Goal: Task Accomplishment & Management: Use online tool/utility

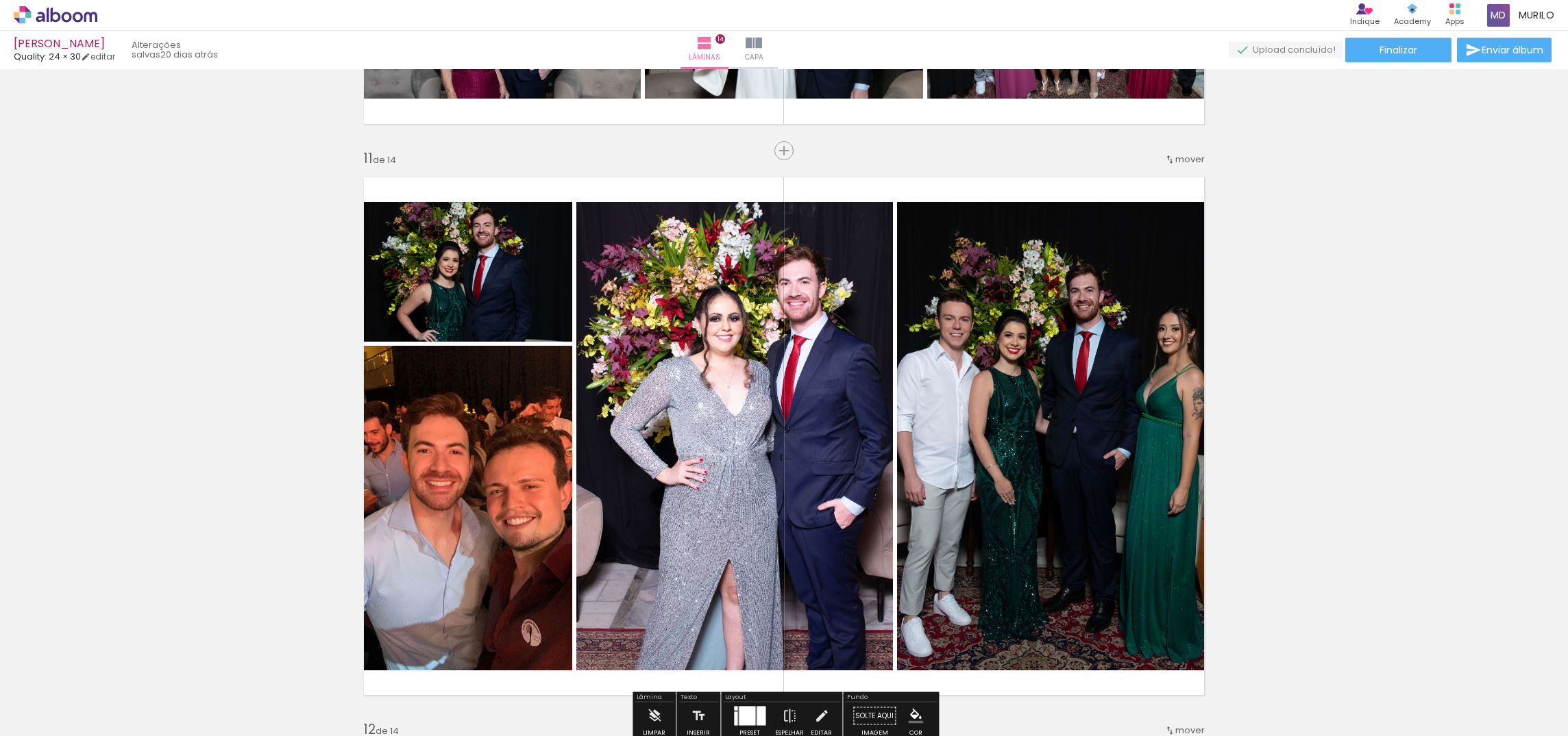
scroll to position [5650, 0]
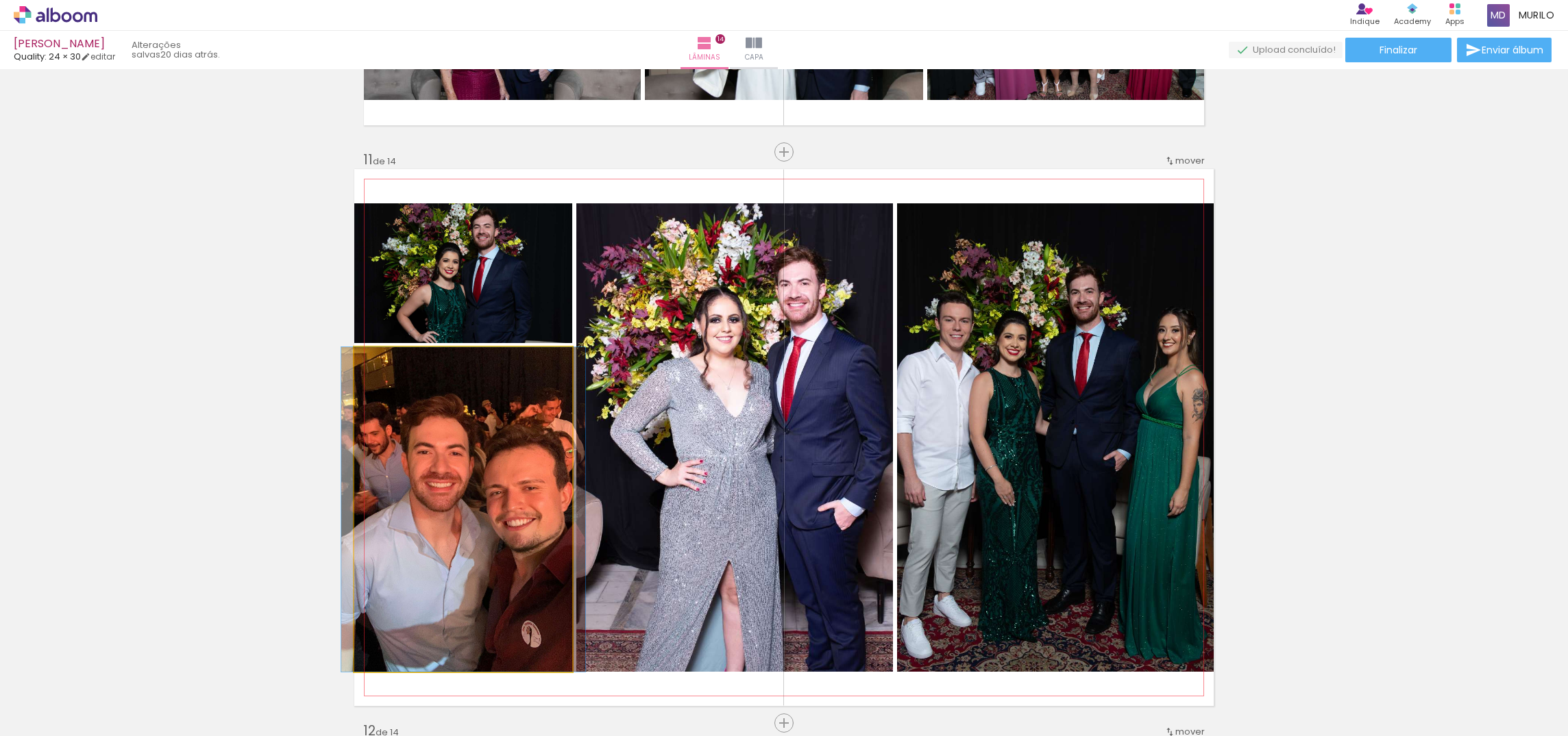
click at [436, 485] on quentale-photo at bounding box center [463, 509] width 218 height 325
click at [418, 381] on div at bounding box center [463, 509] width 244 height 325
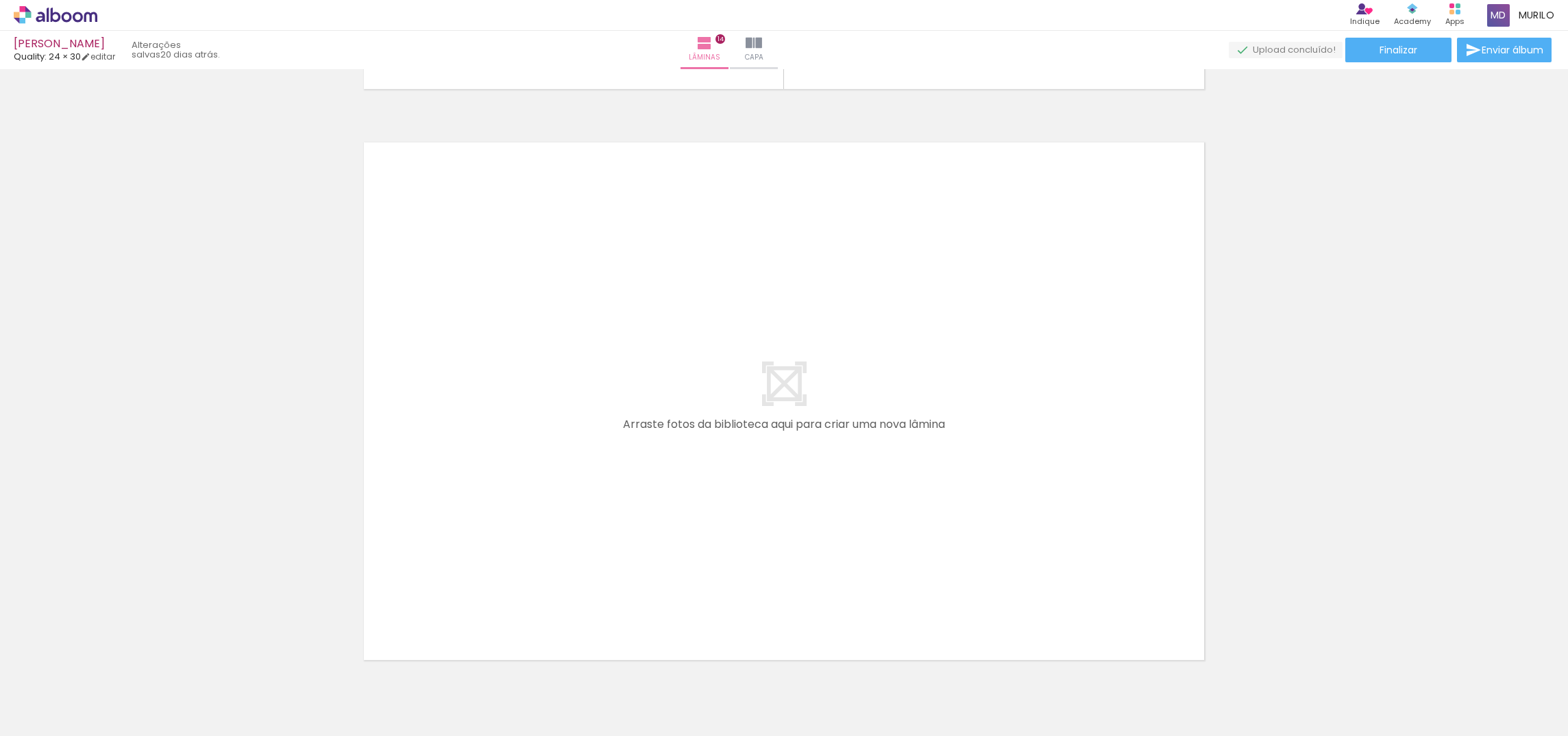
scroll to position [8038, 0]
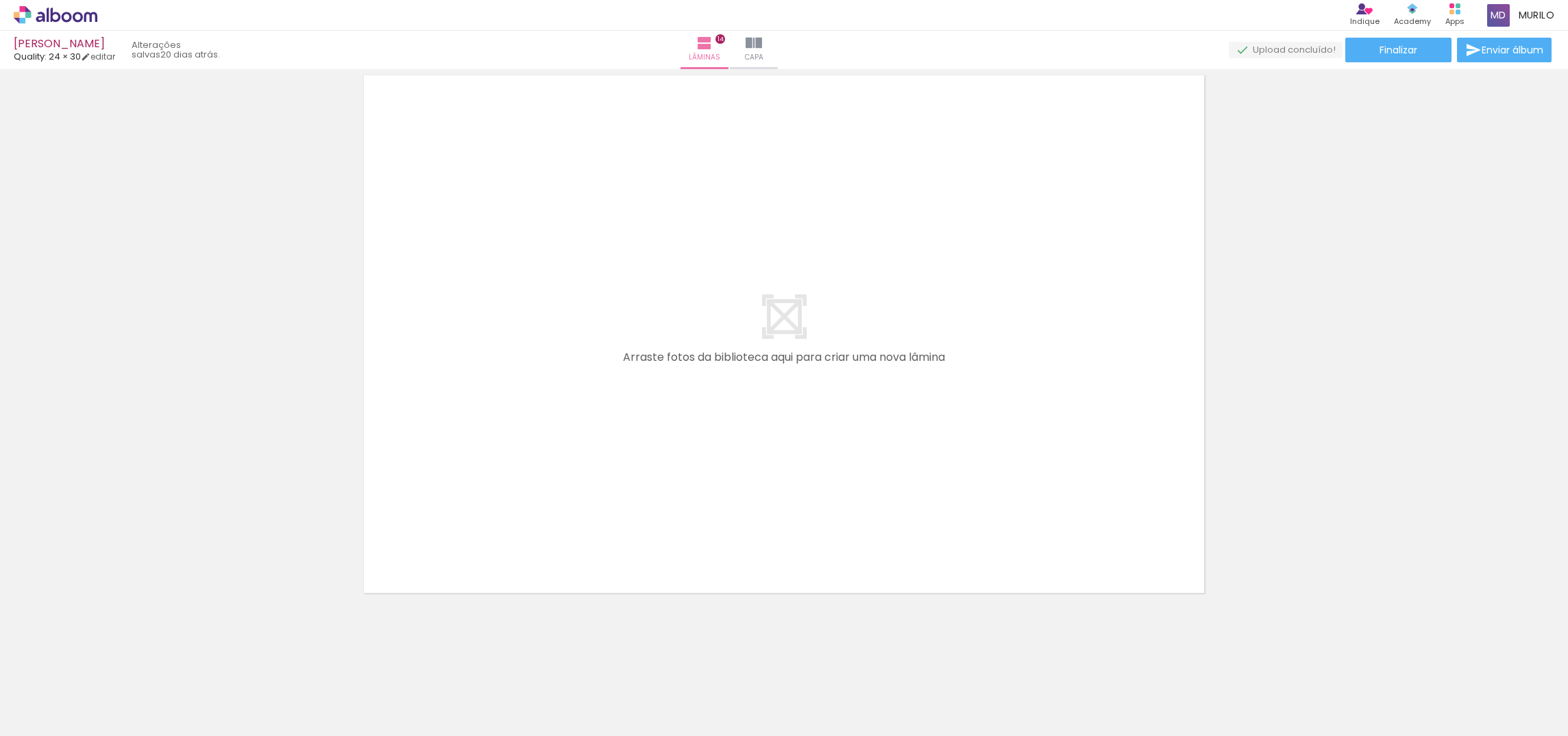
click at [312, 684] on div at bounding box center [290, 690] width 68 height 45
click at [317, 693] on div at bounding box center [290, 690] width 68 height 45
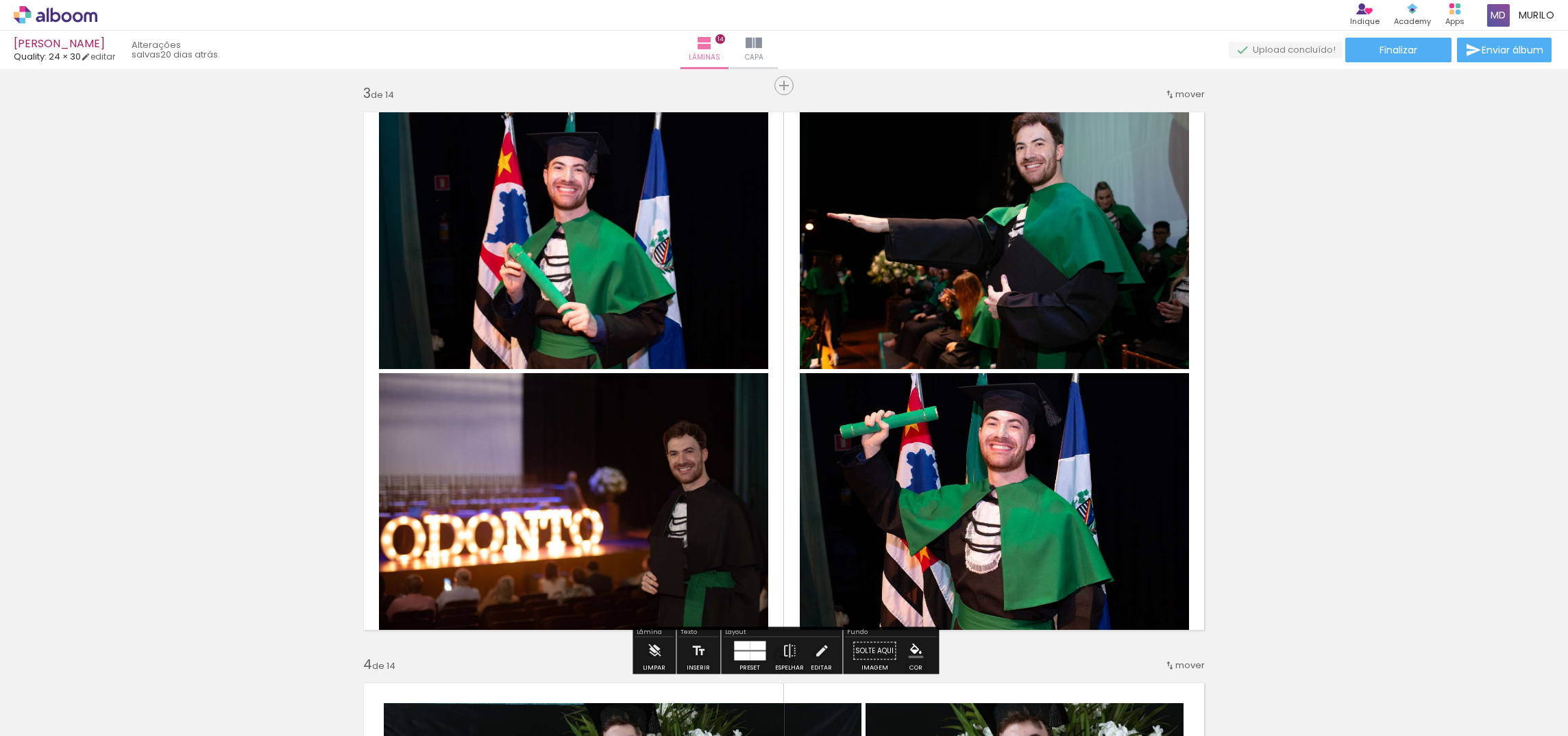
scroll to position [1150, 0]
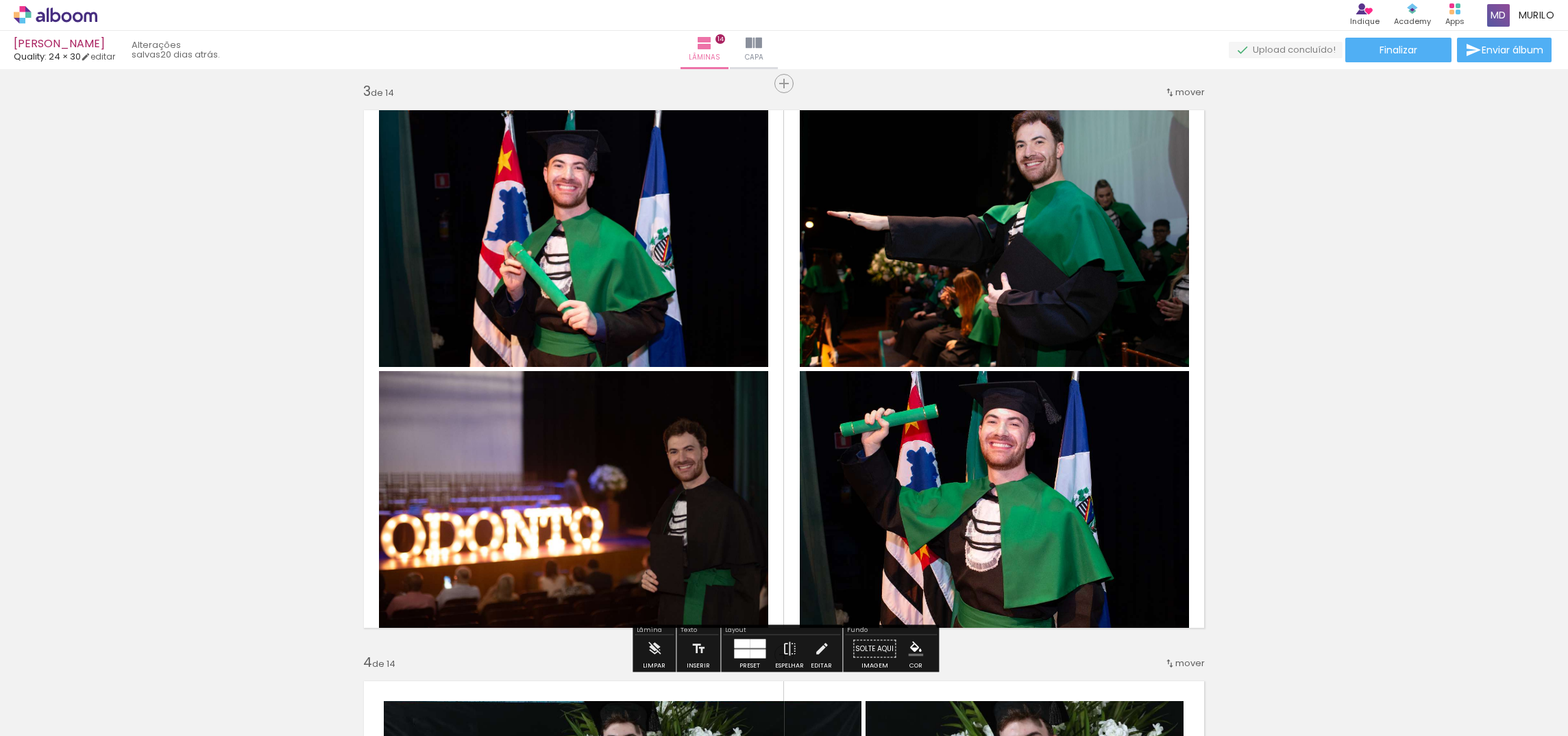
click at [617, 280] on quentale-photo at bounding box center [573, 234] width 389 height 266
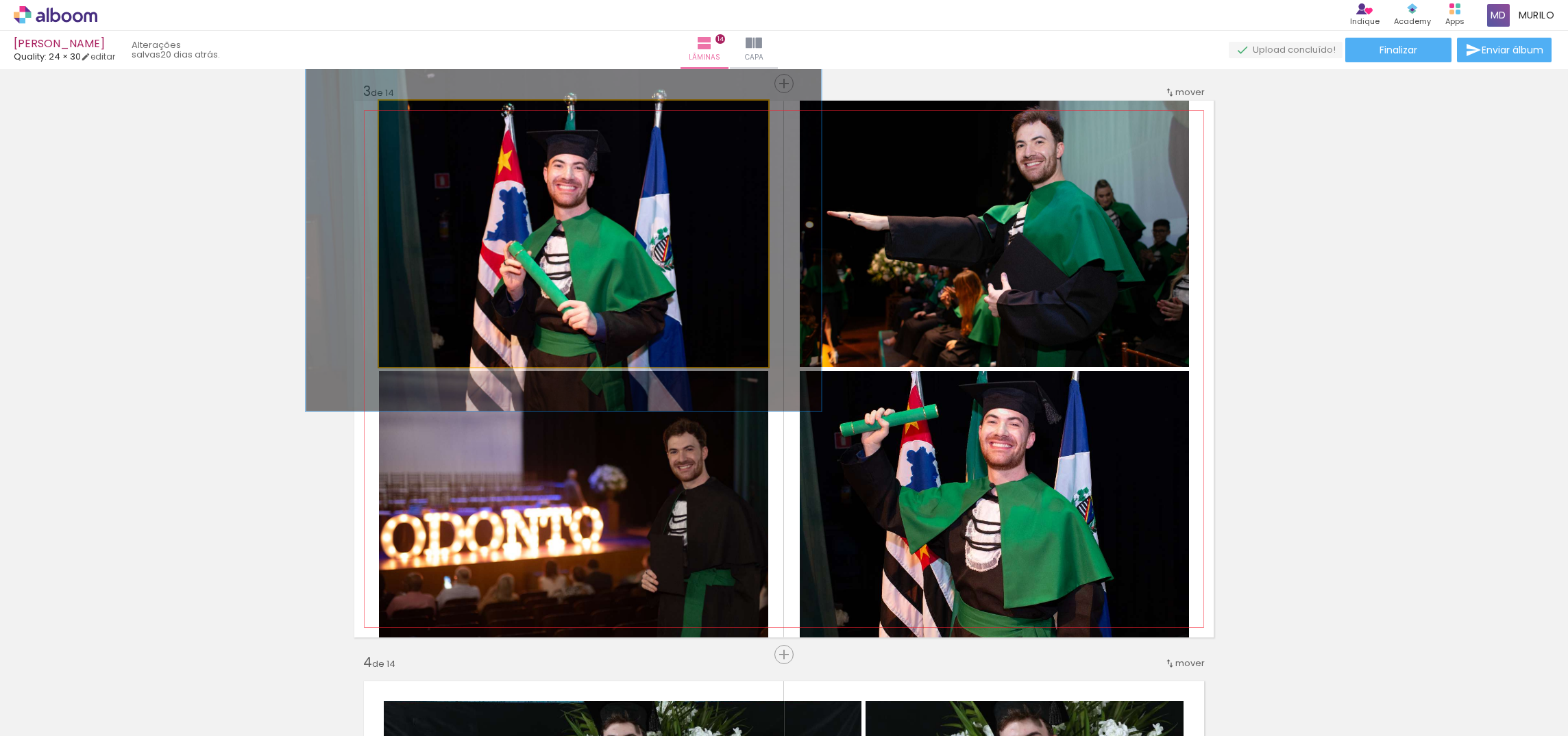
click at [617, 280] on quentale-photo at bounding box center [573, 234] width 389 height 266
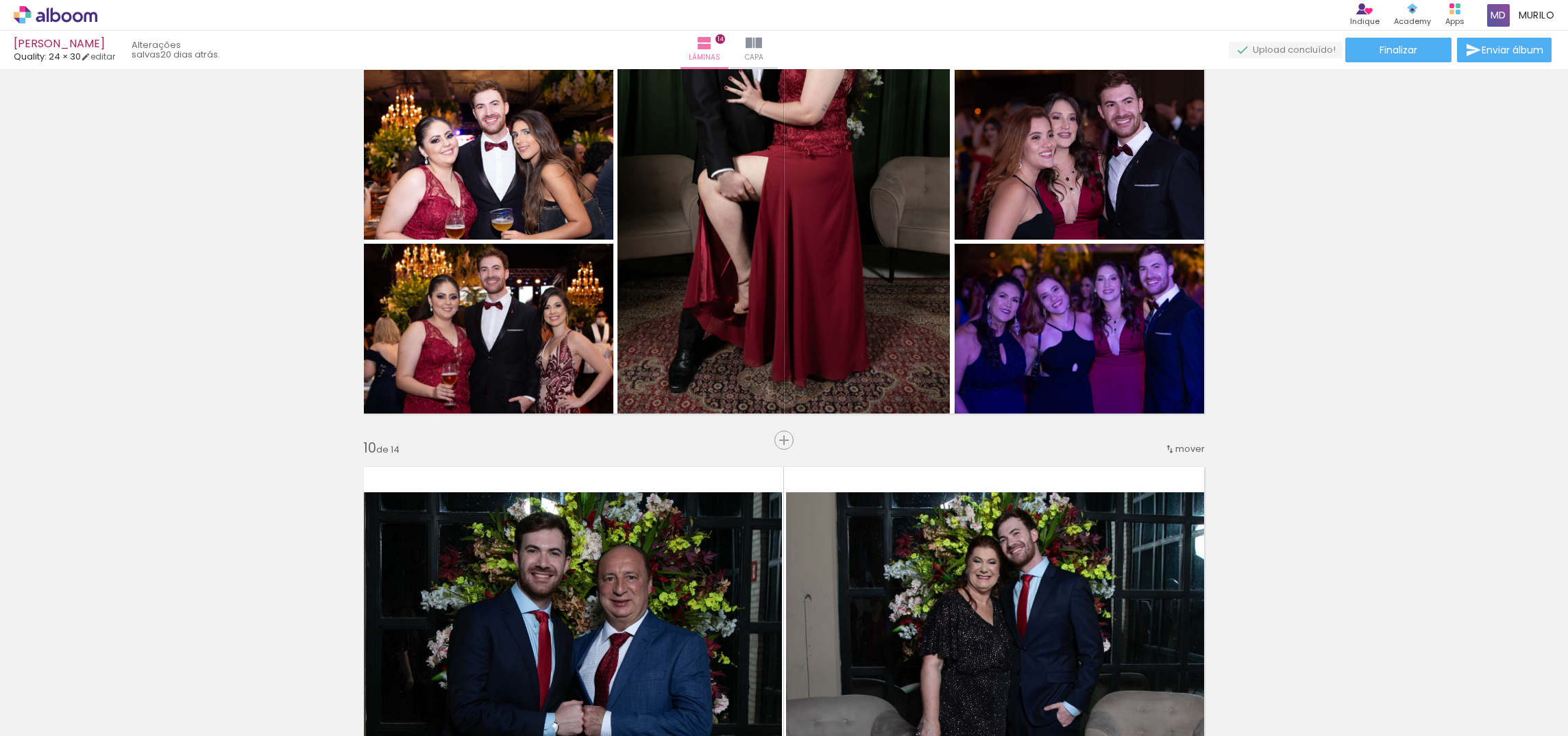
scroll to position [4798, 0]
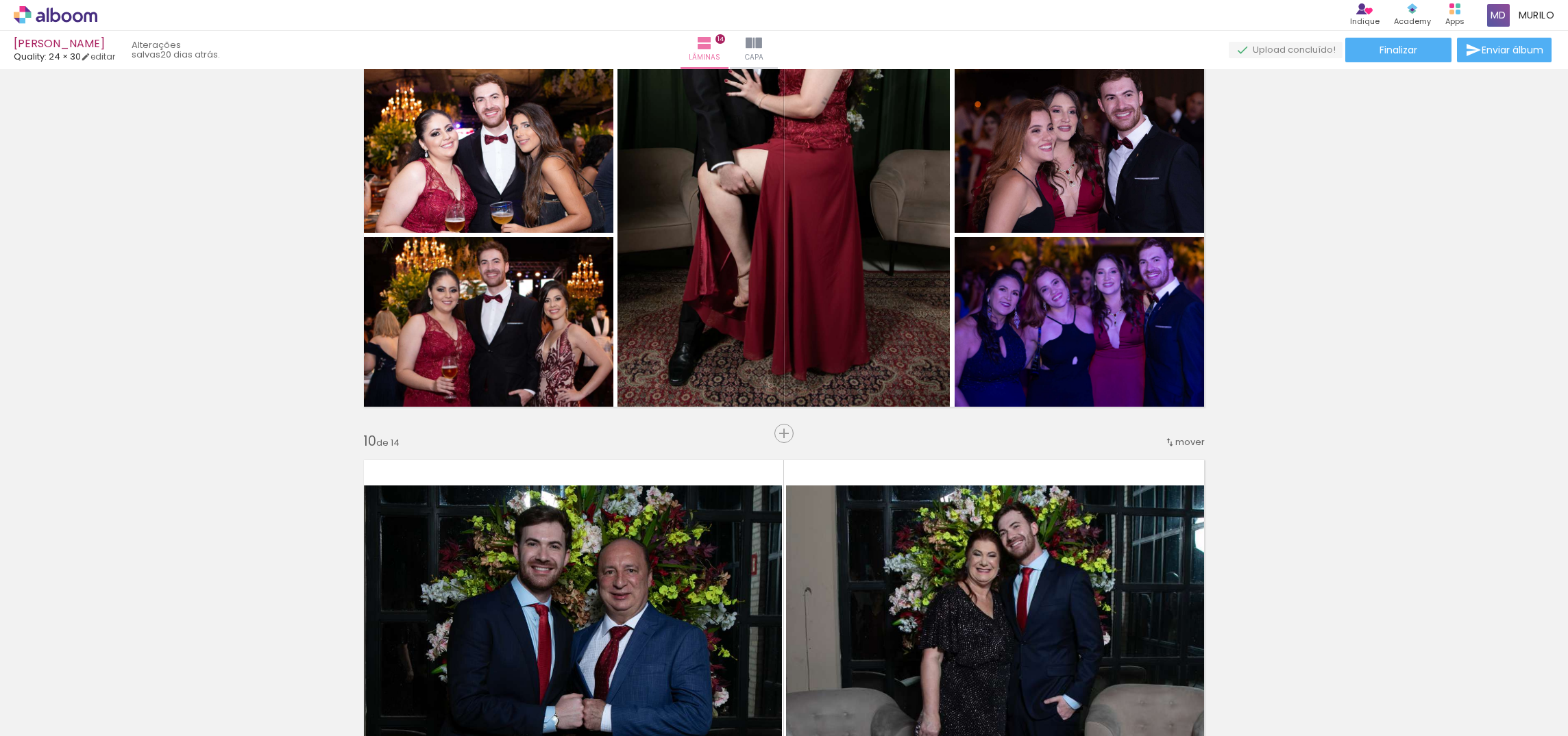
click at [287, 690] on div at bounding box center [290, 690] width 68 height 45
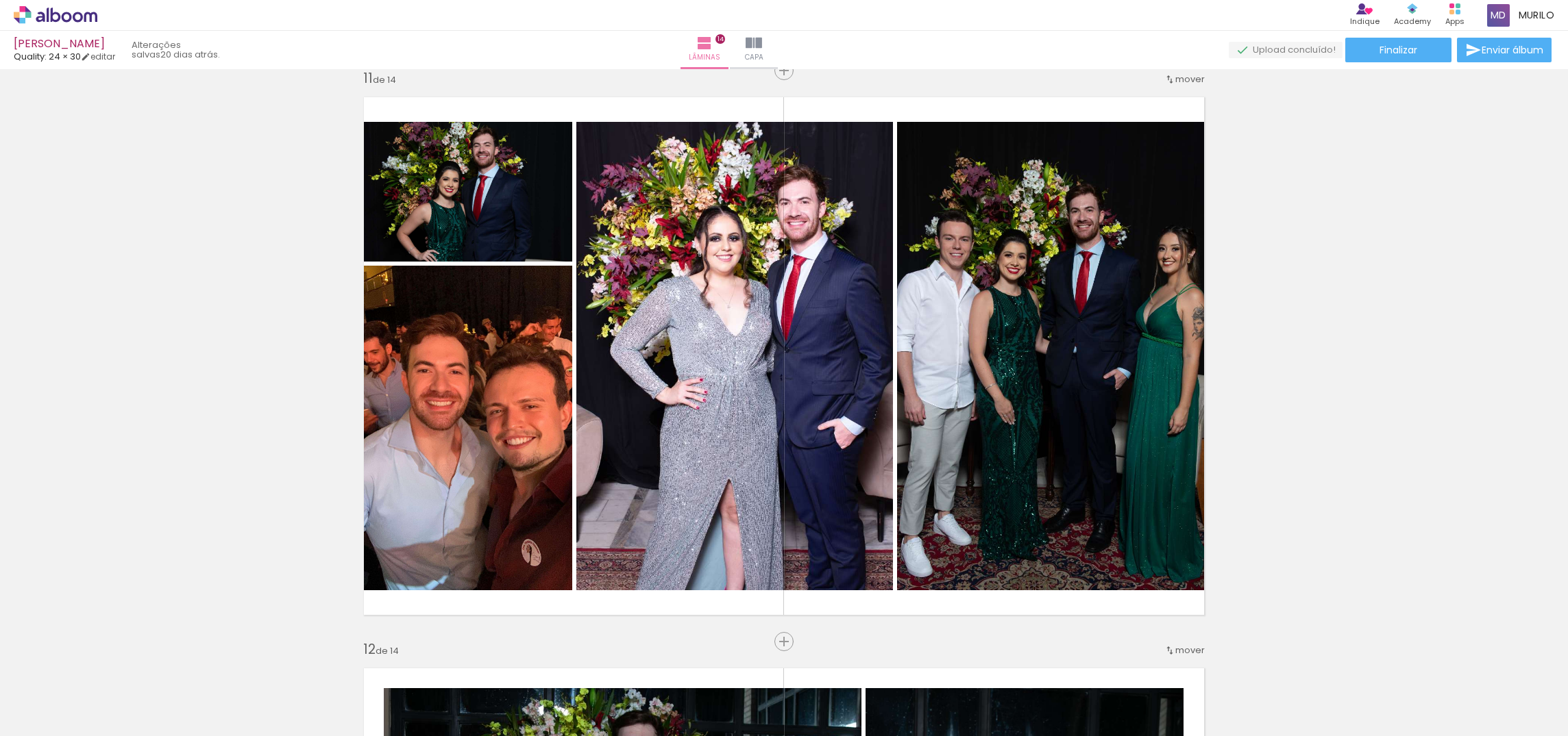
scroll to position [5725, 0]
